Goal: Task Accomplishment & Management: Manage account settings

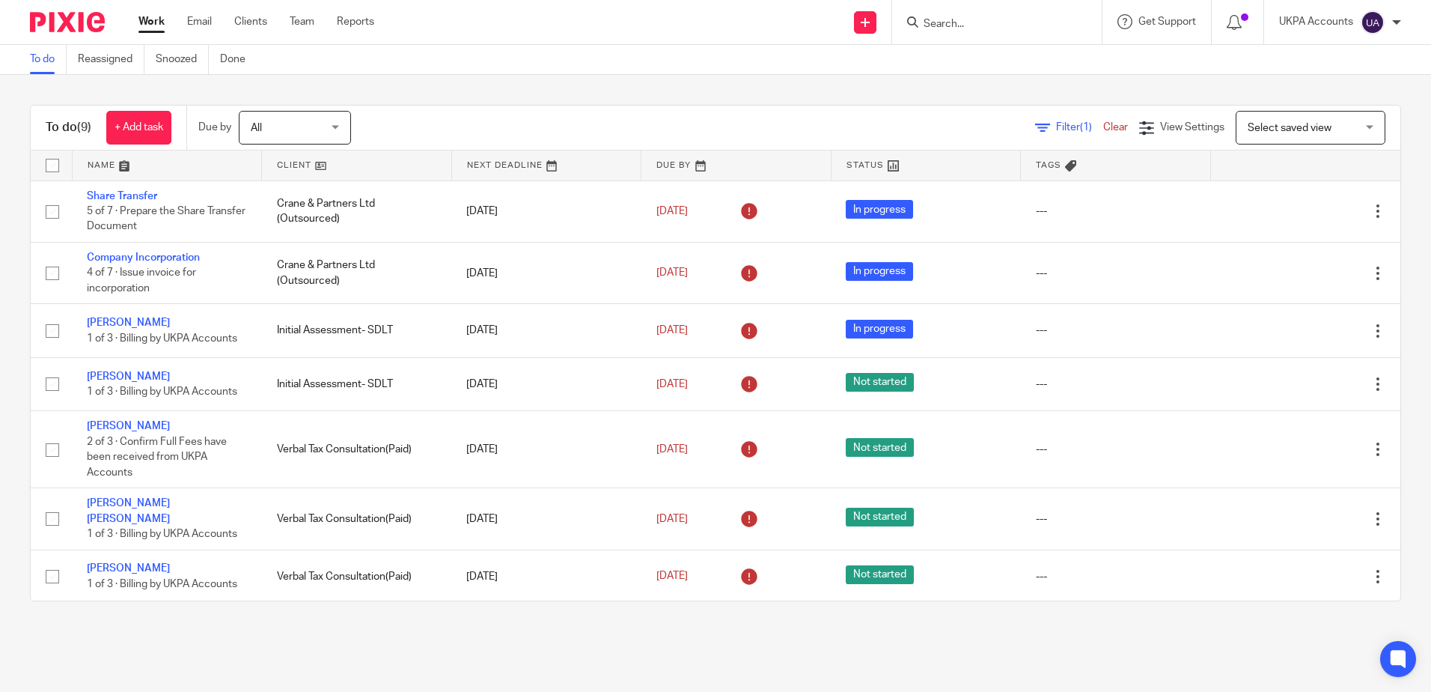
click at [539, 80] on div "To do (9) + Add task Due by All All Today Tomorrow This week Next week This mon…" at bounding box center [715, 353] width 1431 height 556
drag, startPoint x: 966, startPoint y: 639, endPoint x: 974, endPoint y: 630, distance: 12.2
click at [966, 640] on main "To do Reassigned Snoozed Done To do (9) + Add task Due by All All Today Tomorro…" at bounding box center [715, 346] width 1431 height 692
click at [955, 22] on input "Search" at bounding box center [989, 24] width 135 height 13
type input "hazoor"
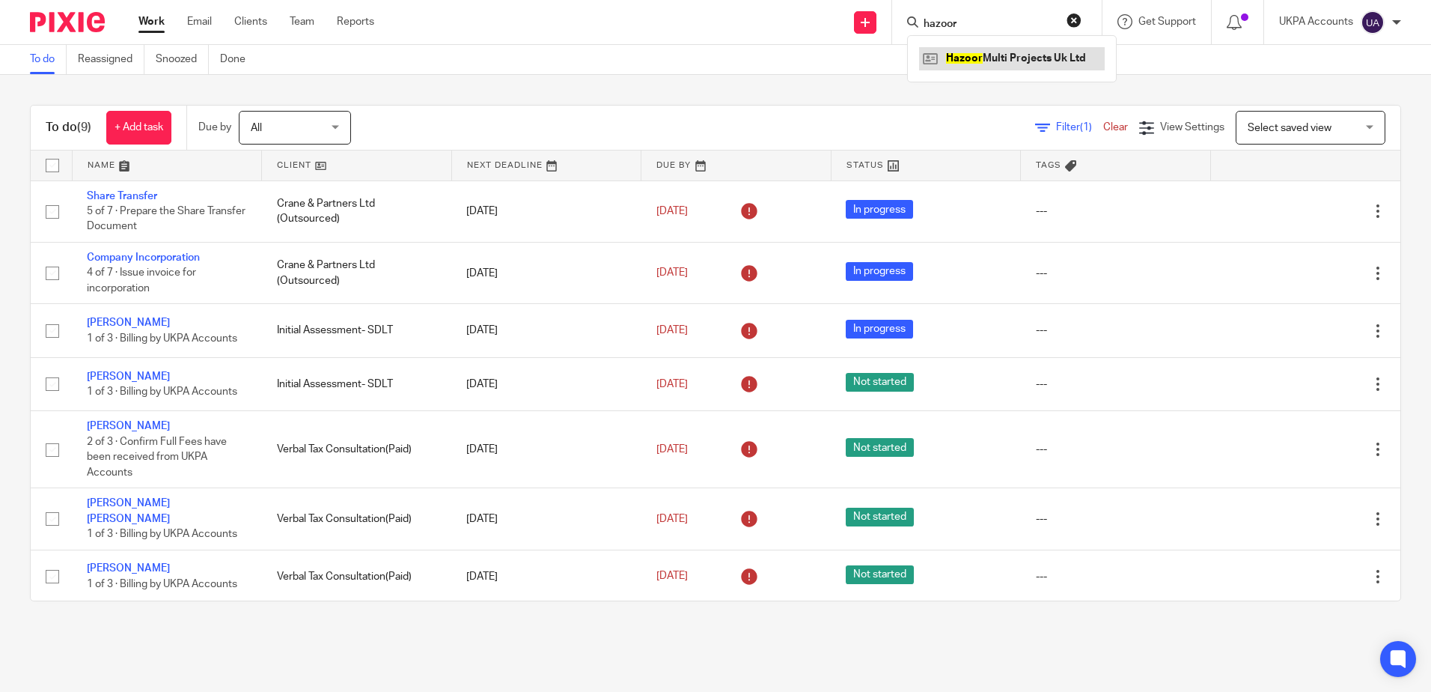
click at [1010, 61] on link at bounding box center [1012, 58] width 186 height 22
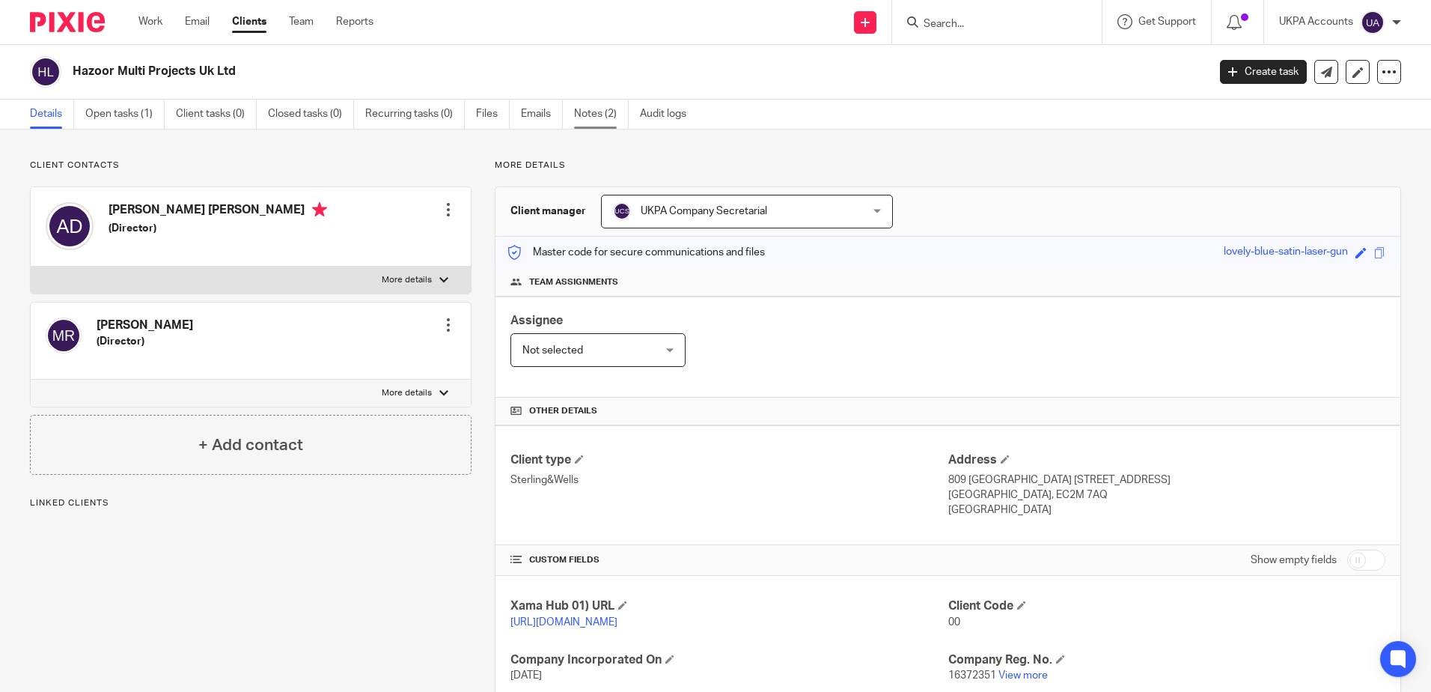
drag, startPoint x: 606, startPoint y: 107, endPoint x: 615, endPoint y: 125, distance: 20.4
click at [606, 107] on link "Notes (2)" at bounding box center [601, 114] width 55 height 29
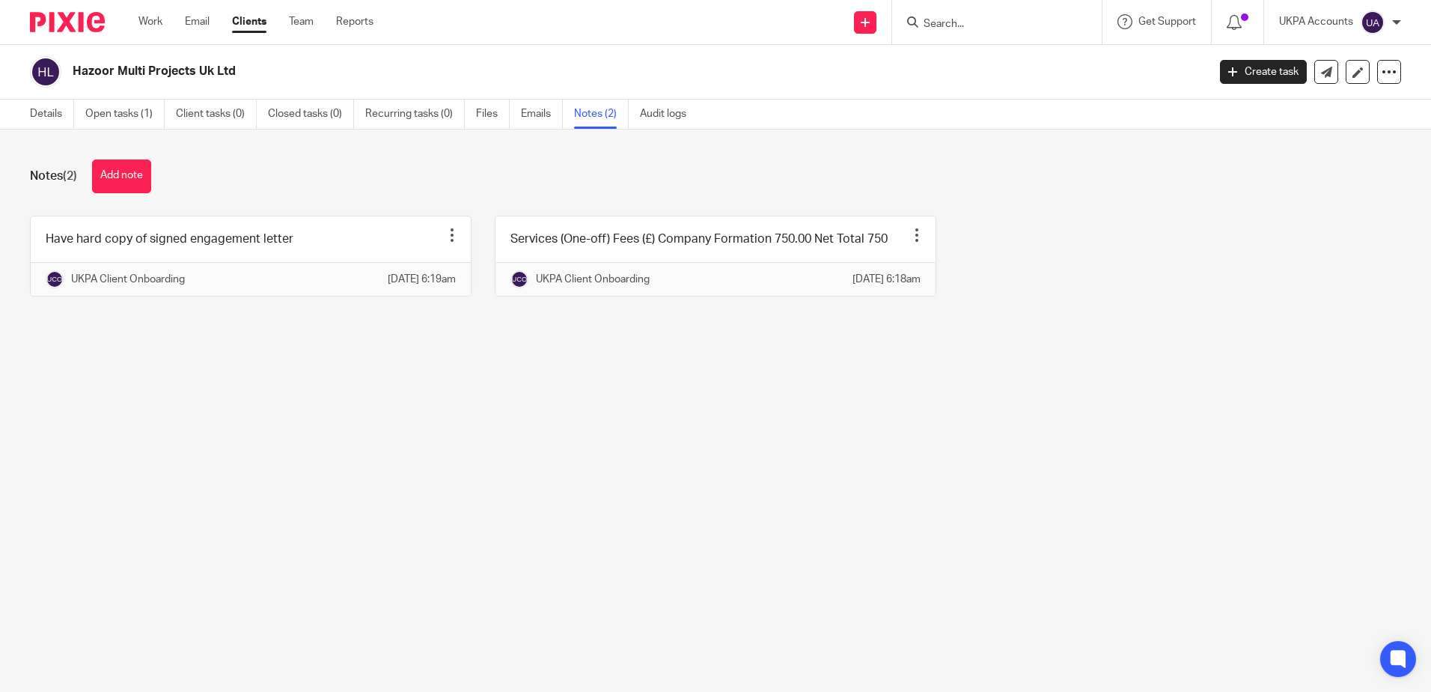
click at [329, 547] on main "Hazoor Multi Projects Uk Ltd Create task Update from Companies House Export dat…" at bounding box center [715, 346] width 1431 height 692
click at [540, 625] on main "Hazoor Multi Projects Uk Ltd Create task Update from Companies House Export dat…" at bounding box center [715, 346] width 1431 height 692
drag, startPoint x: 73, startPoint y: 67, endPoint x: 421, endPoint y: 79, distance: 347.6
click at [421, 79] on h2 "Hazoor Multi Projects Uk Ltd" at bounding box center [523, 72] width 900 height 16
copy h2 "Hazoor Multi Projects Uk Ltd"
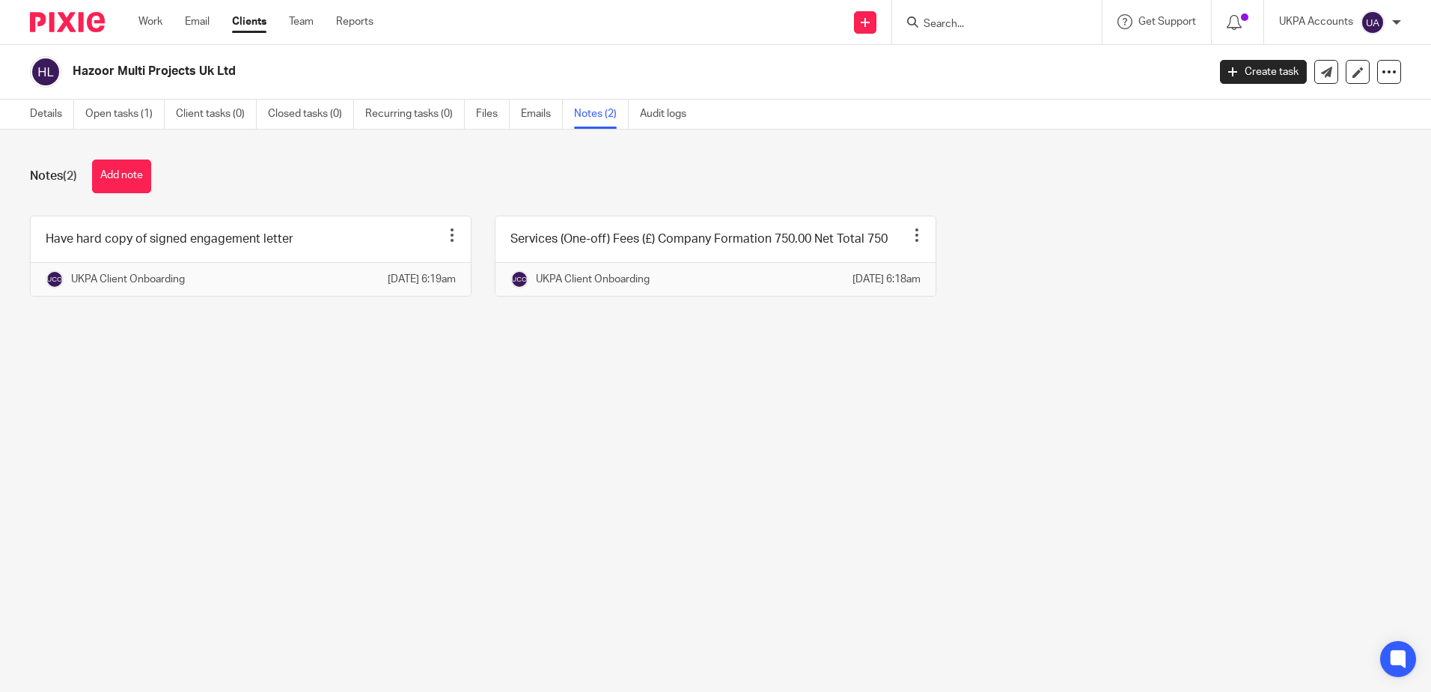
drag, startPoint x: 531, startPoint y: 418, endPoint x: 540, endPoint y: 402, distance: 17.7
click at [531, 416] on main "Hazoor Multi Projects Uk Ltd Create task Update from Companies House Export dat…" at bounding box center [715, 346] width 1431 height 692
drag, startPoint x: 615, startPoint y: 493, endPoint x: 595, endPoint y: 481, distance: 23.1
click at [614, 490] on main "Hazoor Multi Projects Uk Ltd Create task Update from Companies House Export dat…" at bounding box center [715, 346] width 1431 height 692
drag, startPoint x: 97, startPoint y: 174, endPoint x: 162, endPoint y: 176, distance: 65.9
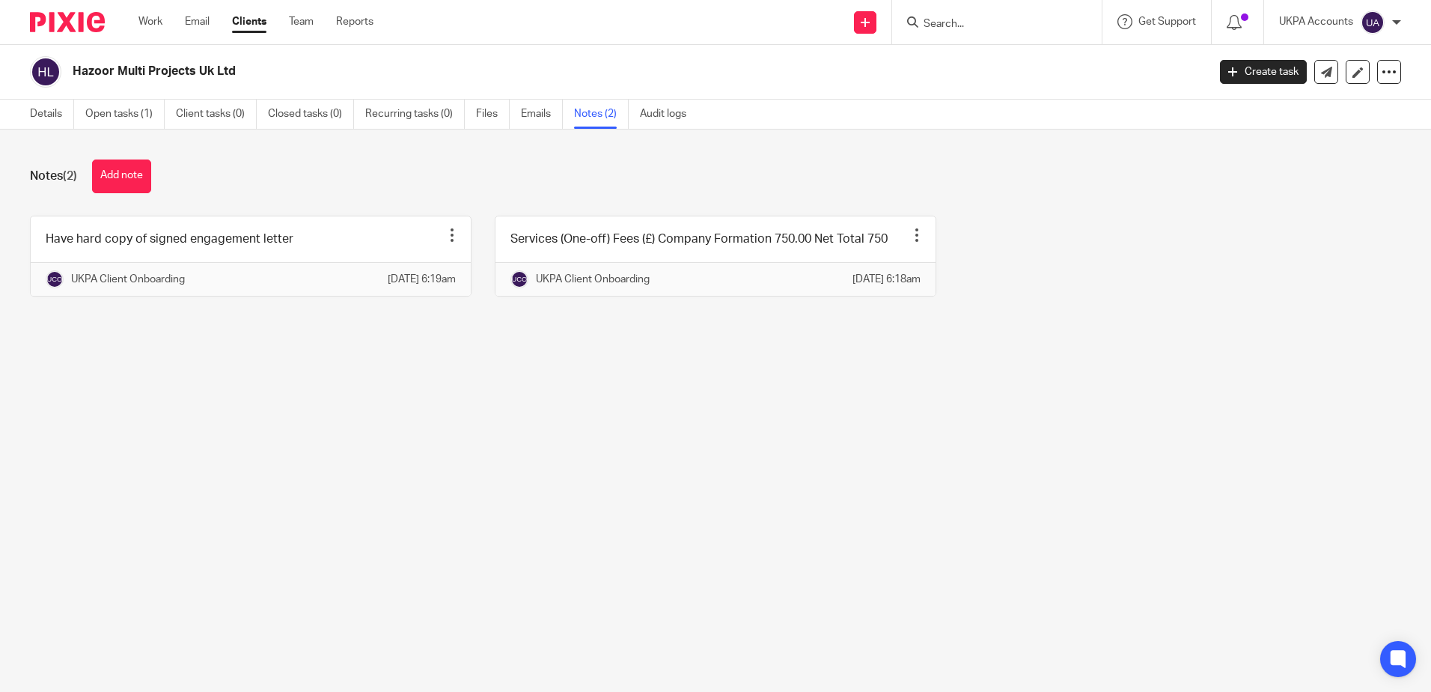
click at [103, 174] on button "Add note" at bounding box center [121, 176] width 59 height 34
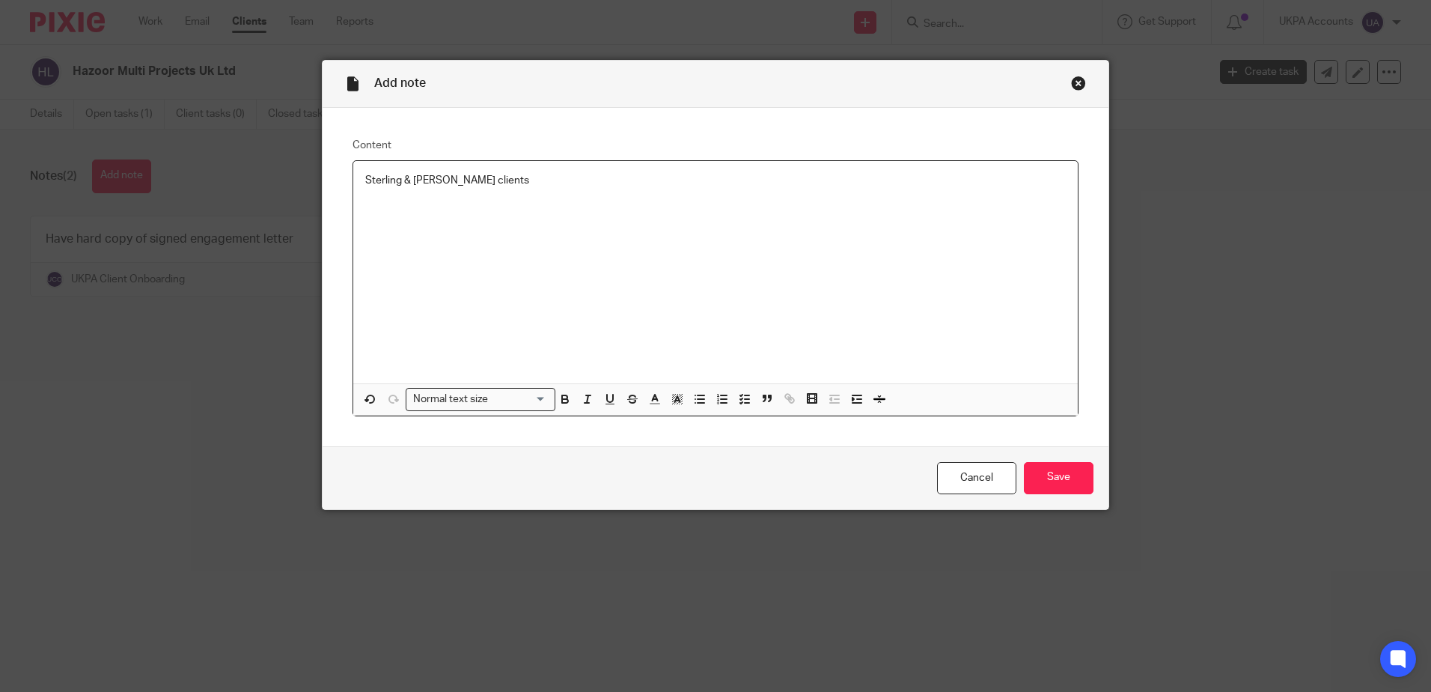
drag, startPoint x: 432, startPoint y: 181, endPoint x: 709, endPoint y: 278, distance: 293.3
click at [433, 181] on p "Sterling & Wells clients" at bounding box center [715, 180] width 701 height 15
click at [564, 178] on p "Sterling & Wells Limited client as per the received email confirmation from Raj…" at bounding box center [715, 180] width 701 height 15
click at [1049, 478] on input "Save" at bounding box center [1059, 478] width 70 height 32
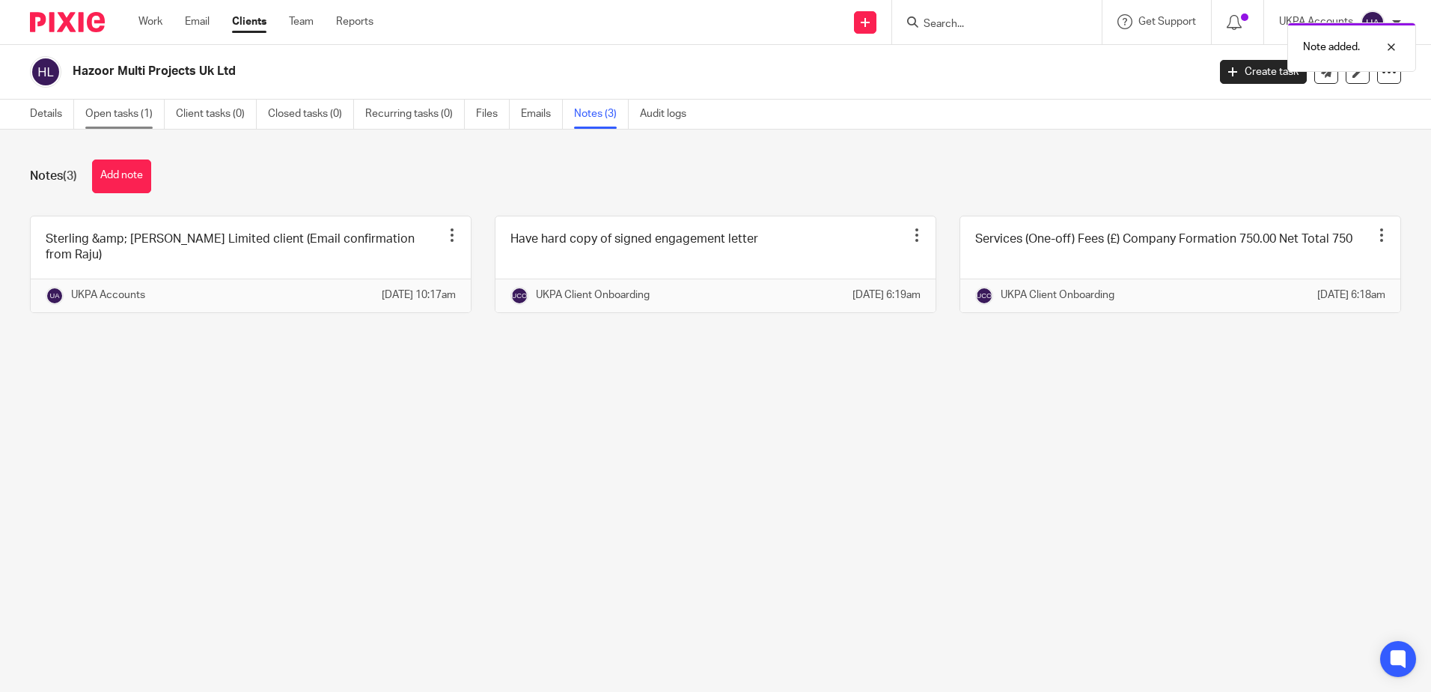
drag, startPoint x: 110, startPoint y: 109, endPoint x: 151, endPoint y: 126, distance: 44.3
click at [111, 110] on link "Open tasks (1)" at bounding box center [124, 114] width 79 height 29
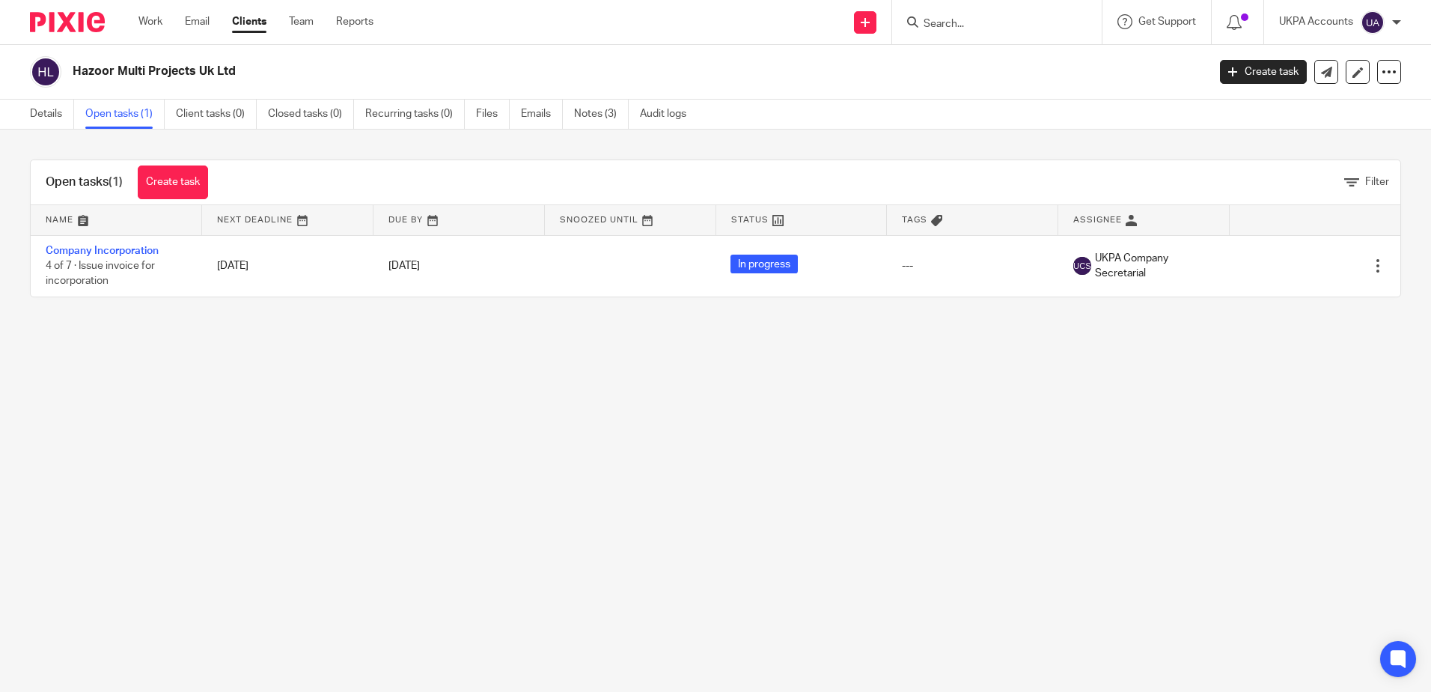
click at [116, 421] on main "Hazoor Multi Projects Uk Ltd Create task Update from Companies House Export dat…" at bounding box center [715, 346] width 1431 height 692
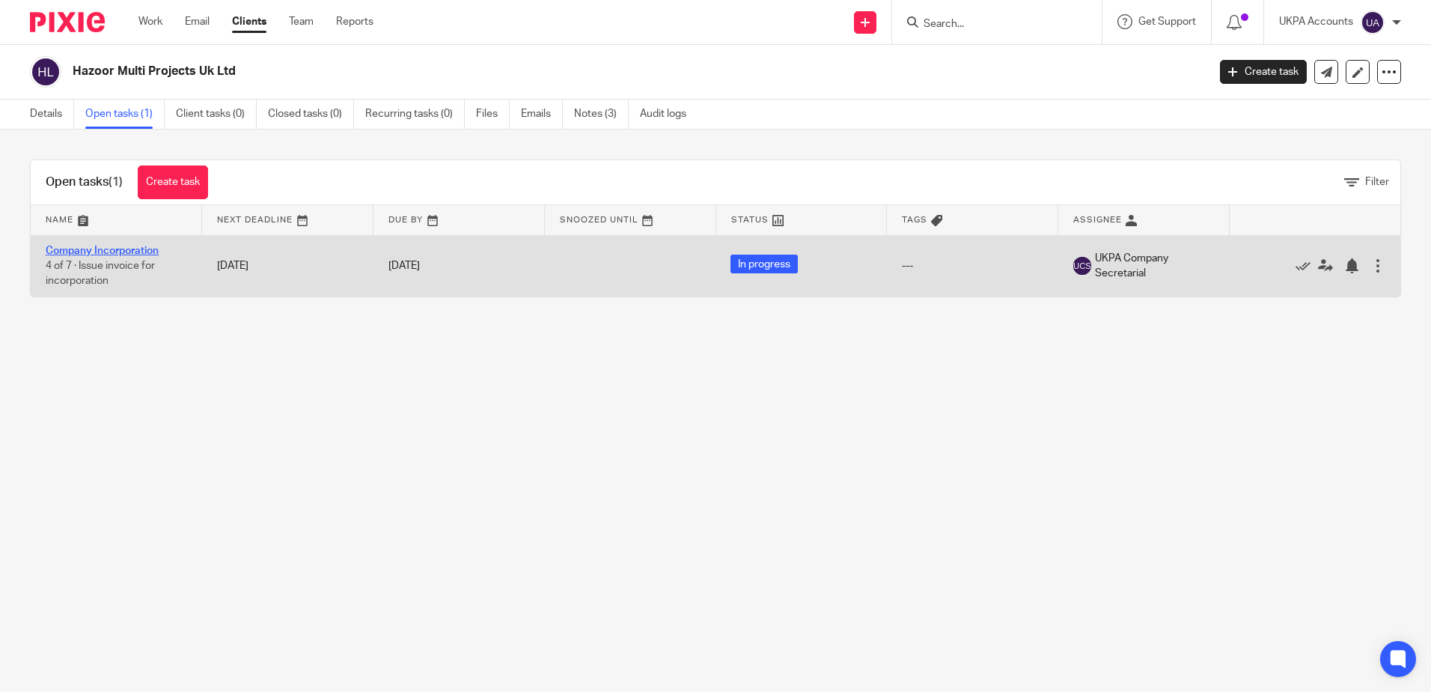
click at [127, 246] on link "Company Incorporation" at bounding box center [102, 251] width 113 height 10
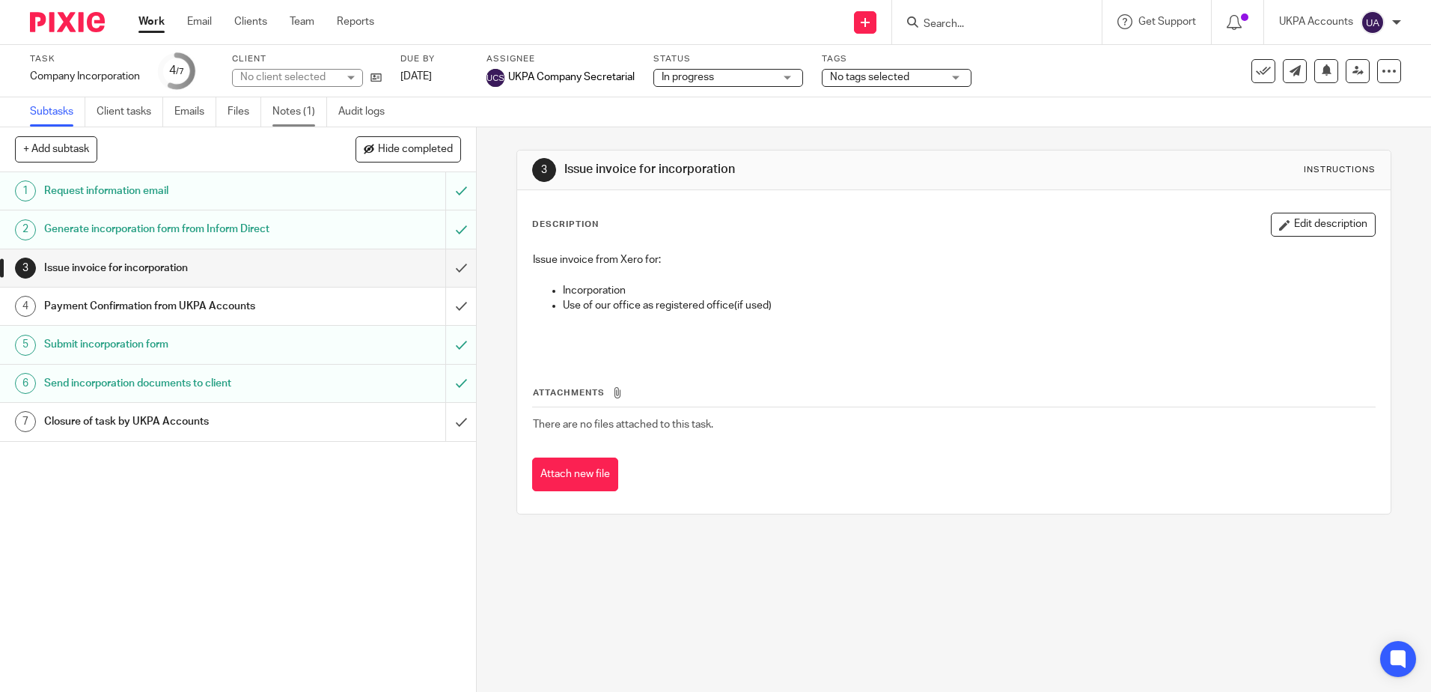
drag, startPoint x: 307, startPoint y: 118, endPoint x: 709, endPoint y: 300, distance: 441.5
click at [308, 118] on link "Notes (1)" at bounding box center [299, 111] width 55 height 29
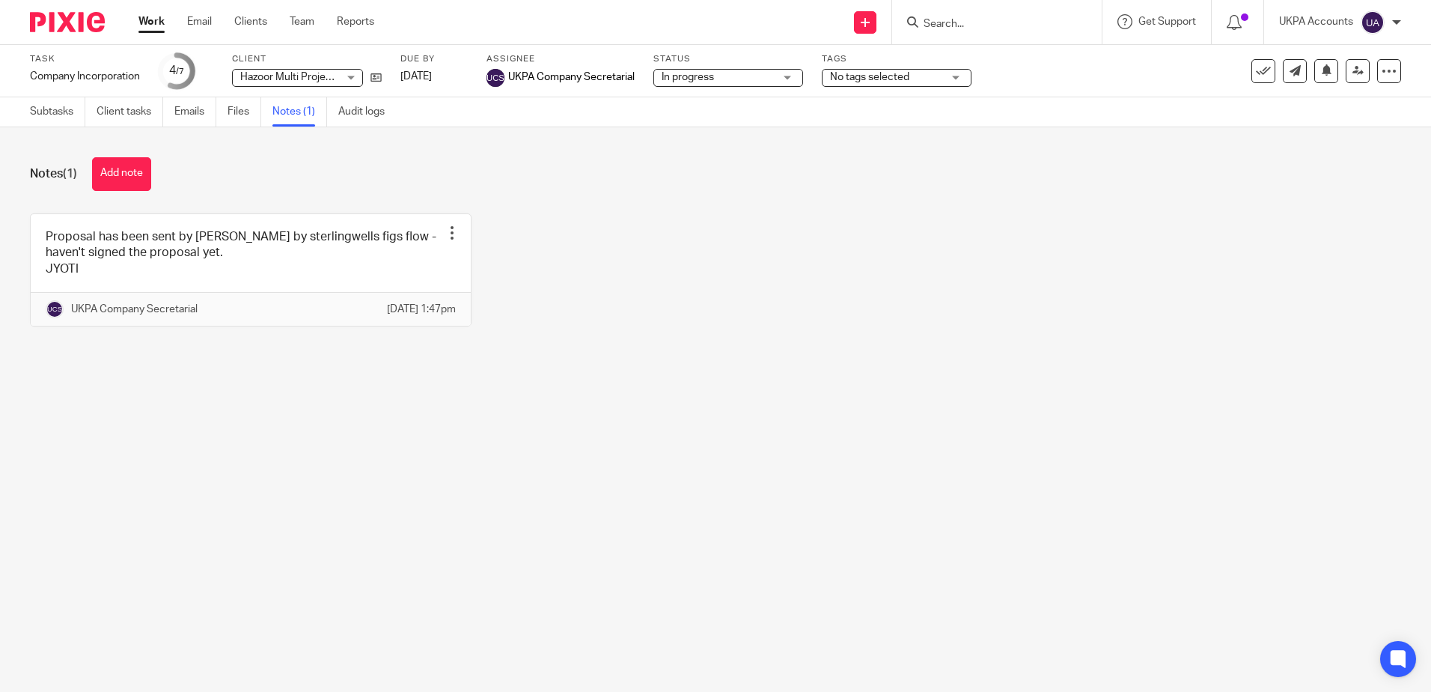
click at [385, 379] on div "Notes (1) Add note Proposal has been sent by Kajal by sterlingwells figs flow -…" at bounding box center [715, 253] width 1431 height 252
drag, startPoint x: 145, startPoint y: 170, endPoint x: 583, endPoint y: 302, distance: 457.5
click at [148, 170] on button "Add note" at bounding box center [121, 174] width 59 height 34
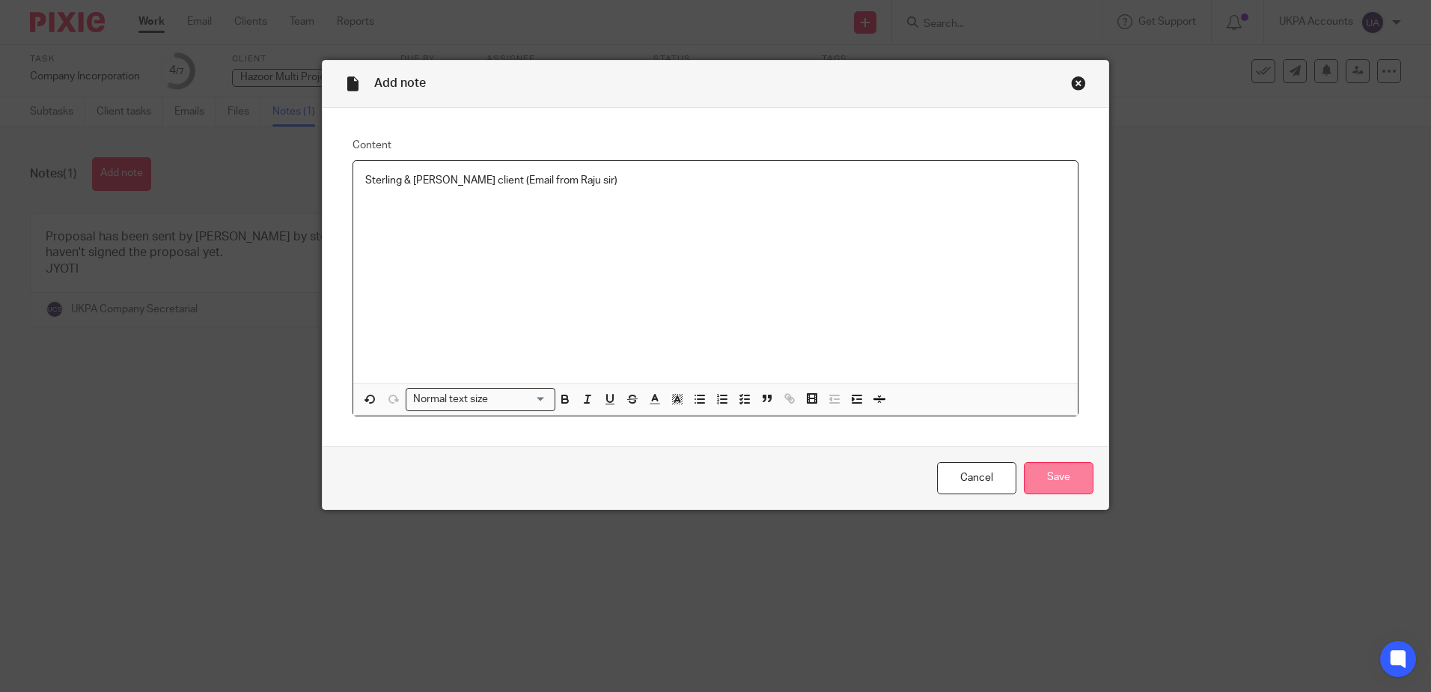
drag, startPoint x: 1065, startPoint y: 478, endPoint x: 1046, endPoint y: 490, distance: 22.6
click at [1065, 478] on input "Save" at bounding box center [1059, 478] width 70 height 32
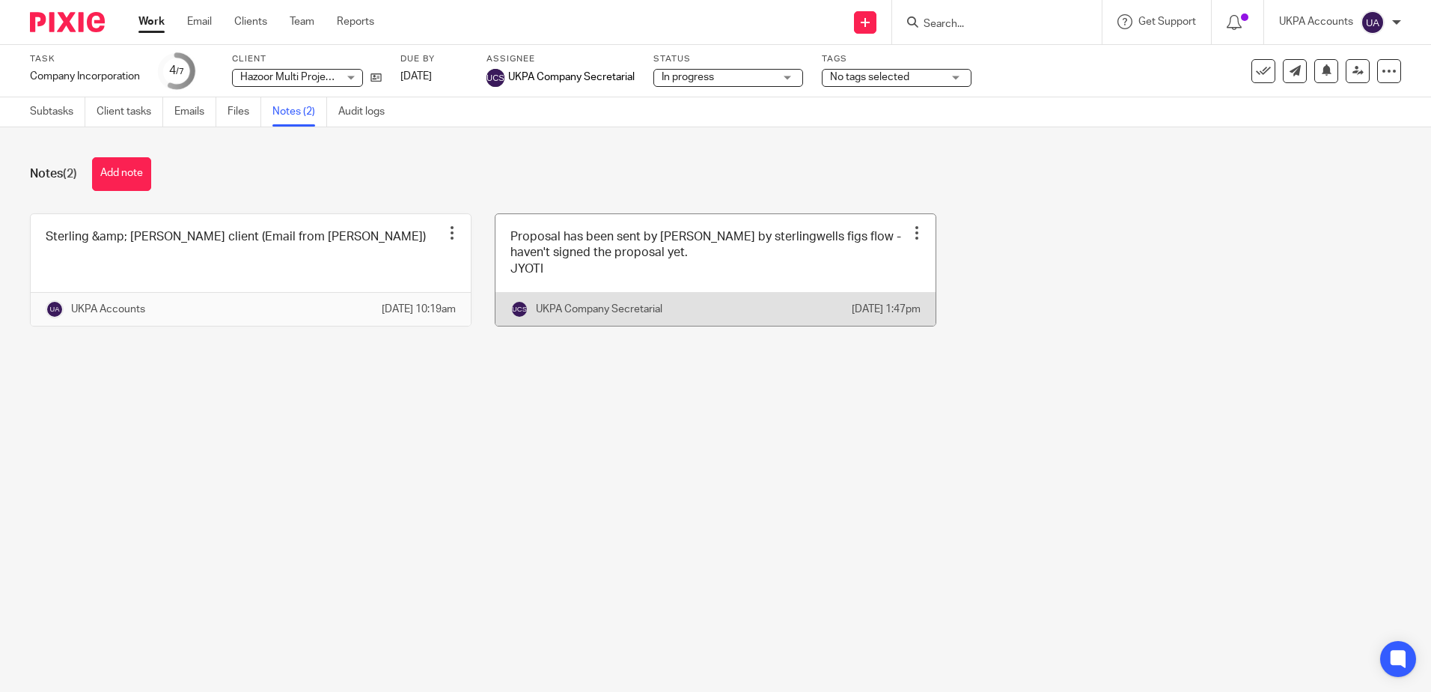
drag, startPoint x: 1102, startPoint y: 379, endPoint x: 862, endPoint y: 249, distance: 272.3
click at [1102, 379] on div "Notes (2) Add note Sterling &amp; [PERSON_NAME] client (Email from Raju sir) Ed…" at bounding box center [715, 253] width 1431 height 252
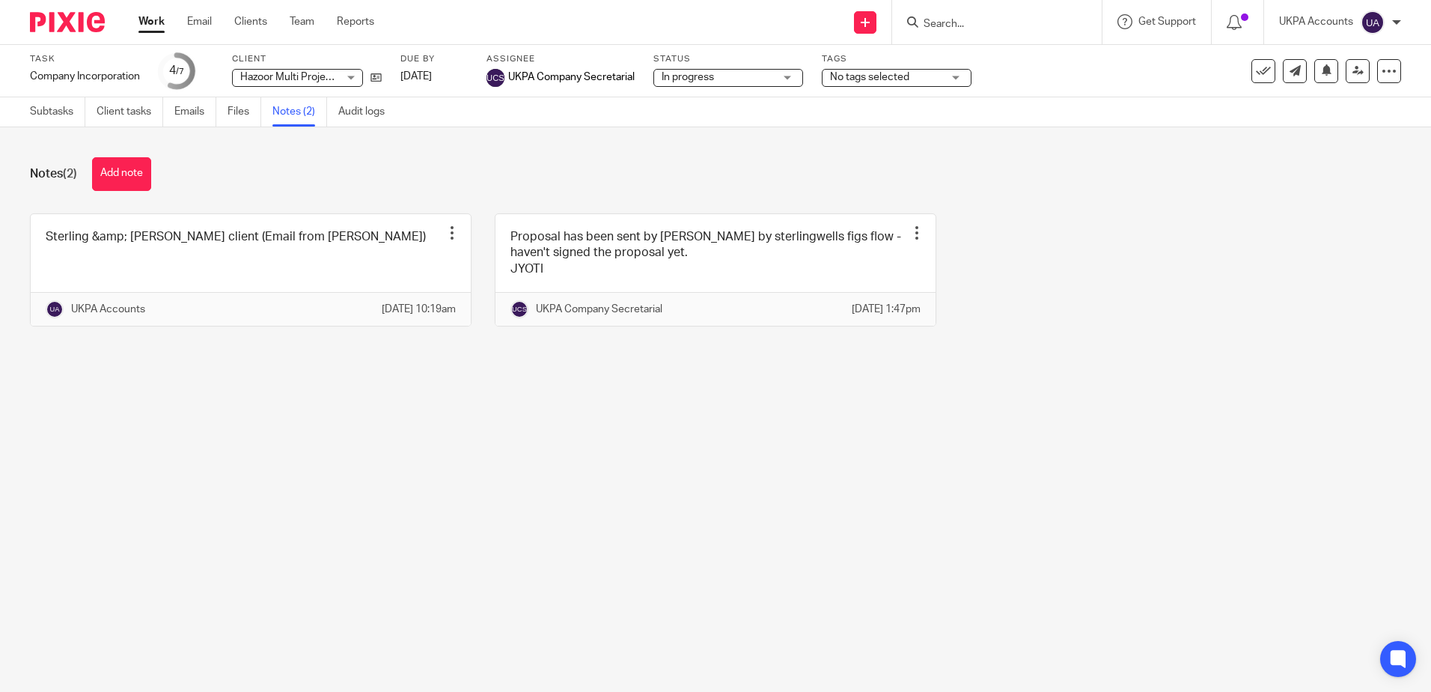
drag, startPoint x: 732, startPoint y: 430, endPoint x: 702, endPoint y: 486, distance: 63.0
click at [732, 433] on main "Task Company Incorporation Save Company Incorporation 4 /7 Client Hazoor Multi …" at bounding box center [715, 346] width 1431 height 692
